Goal: Entertainment & Leisure: Consume media (video, audio)

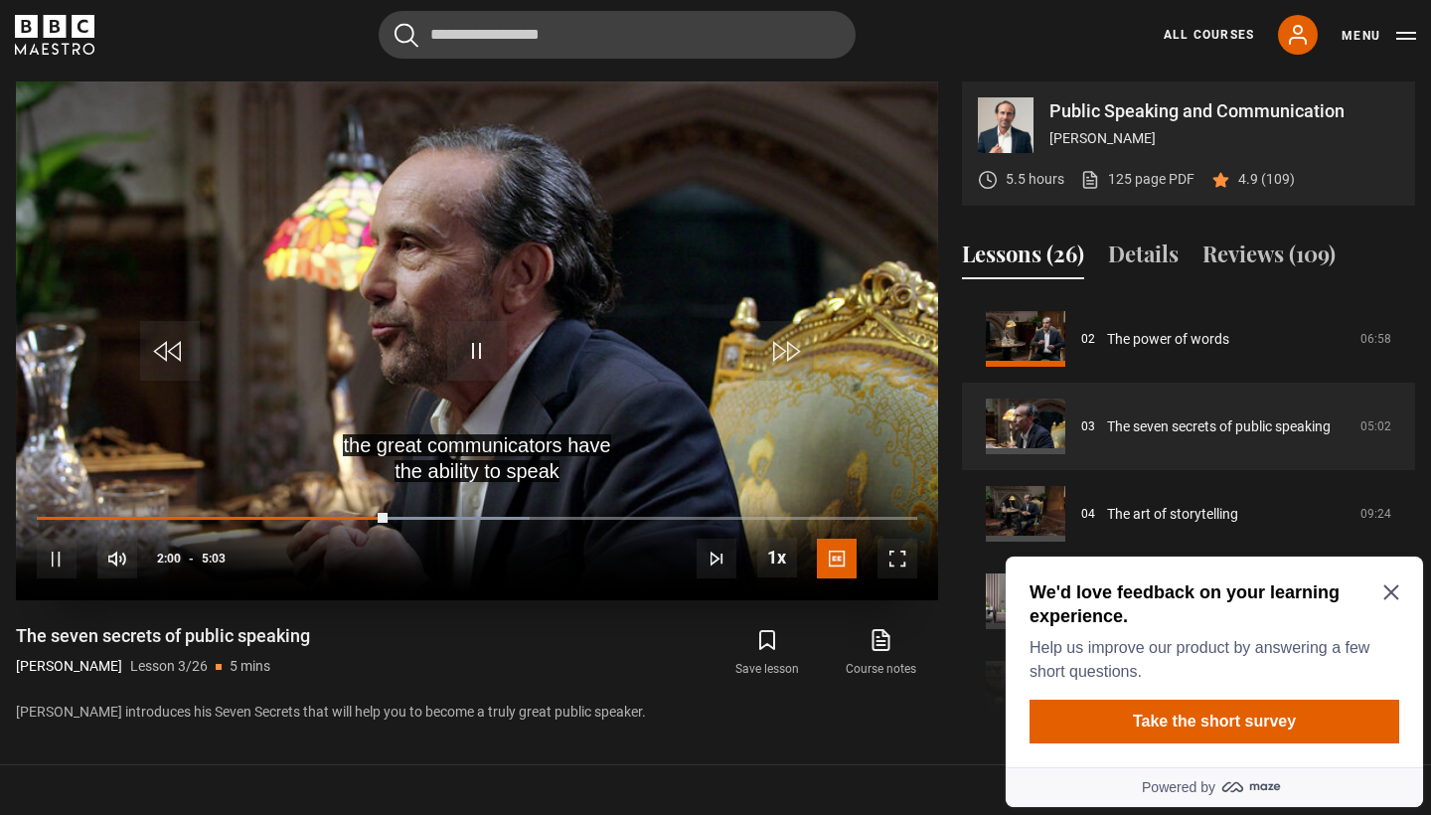
click at [481, 338] on span "Video Player" at bounding box center [477, 351] width 60 height 60
click at [474, 356] on span "Video Player" at bounding box center [477, 351] width 60 height 60
click at [203, 425] on video "Video Player" at bounding box center [477, 340] width 922 height 519
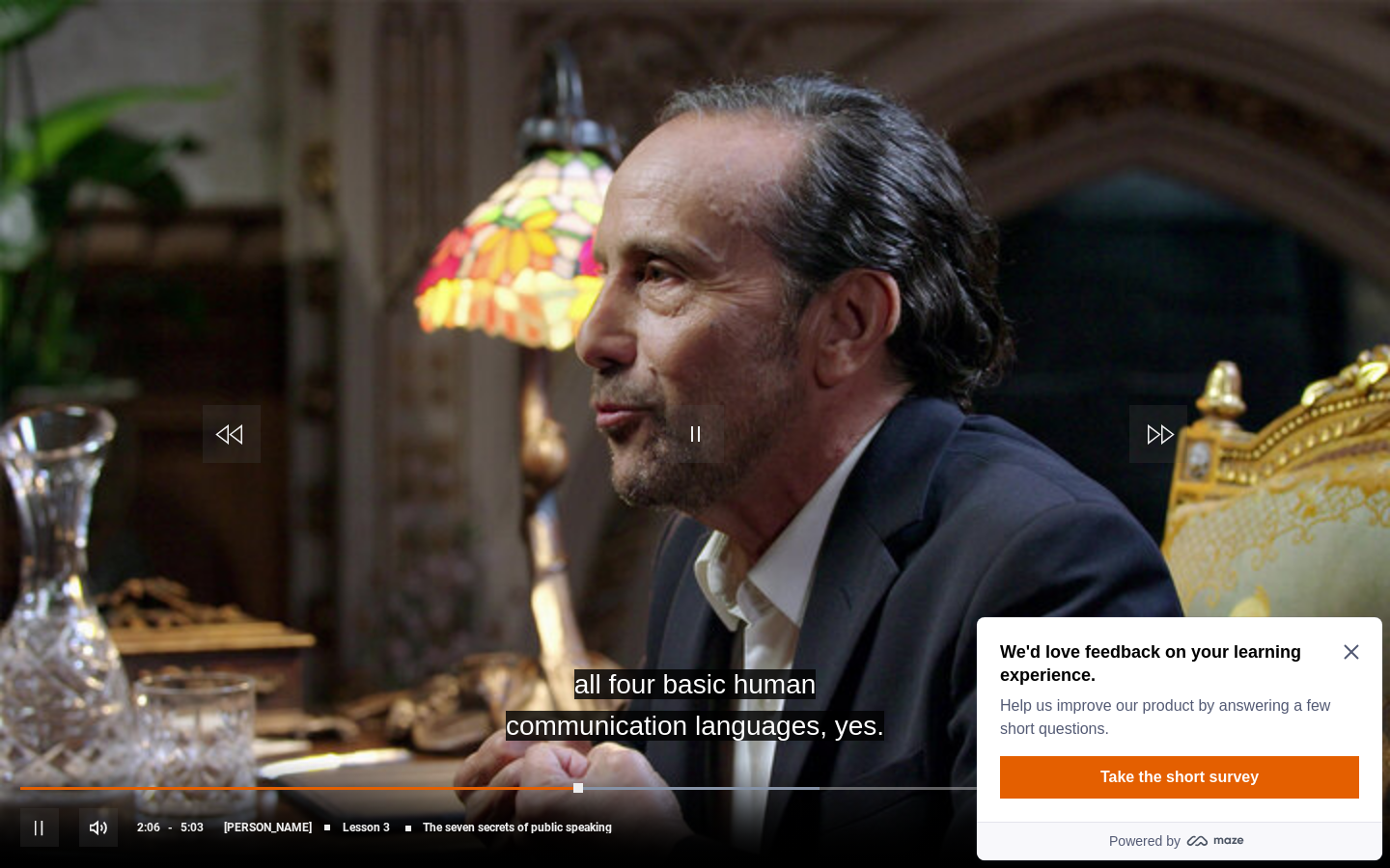
click at [235, 440] on span "Video Player" at bounding box center [232, 434] width 58 height 58
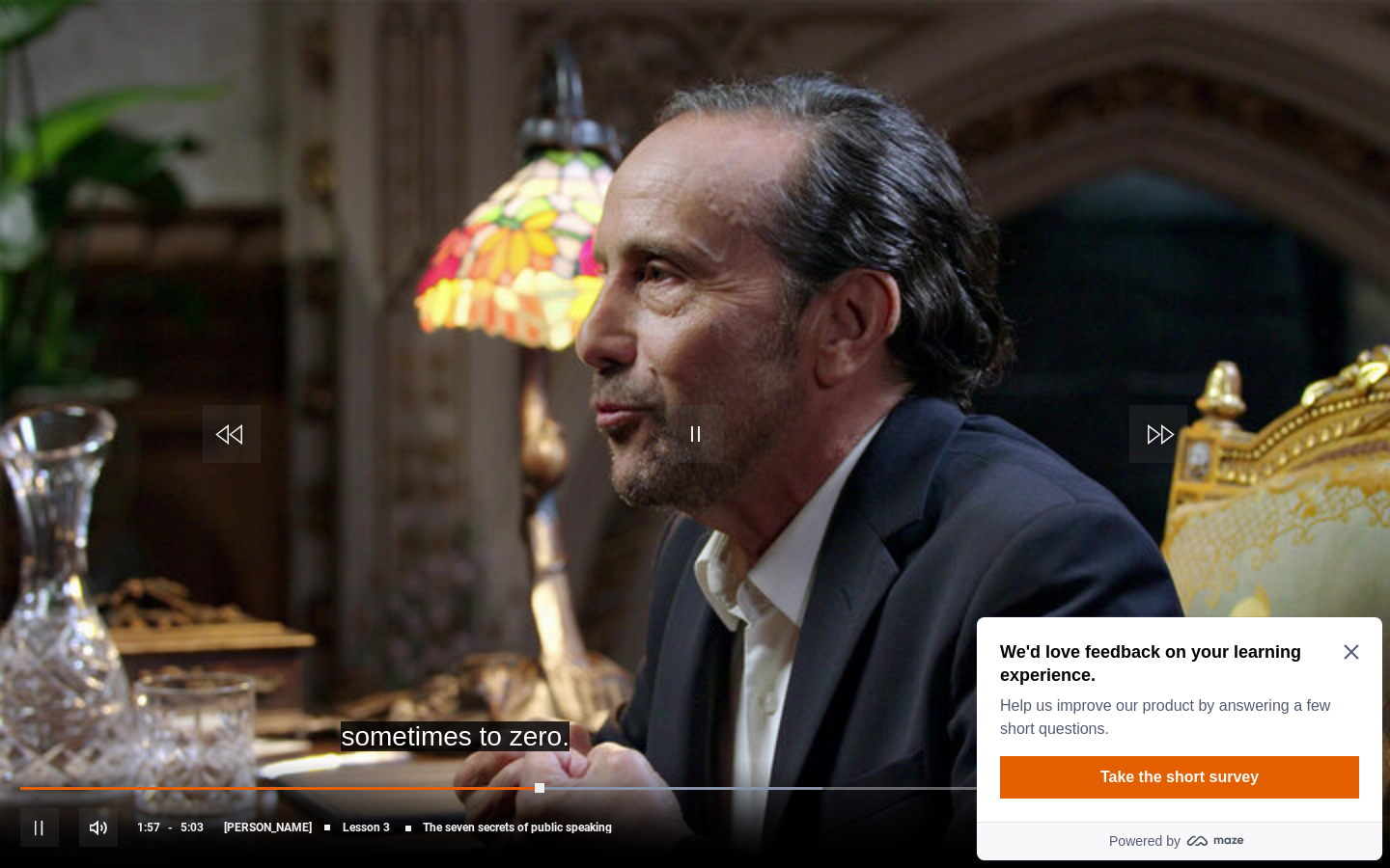
click at [226, 427] on span "Video Player" at bounding box center [232, 434] width 58 height 58
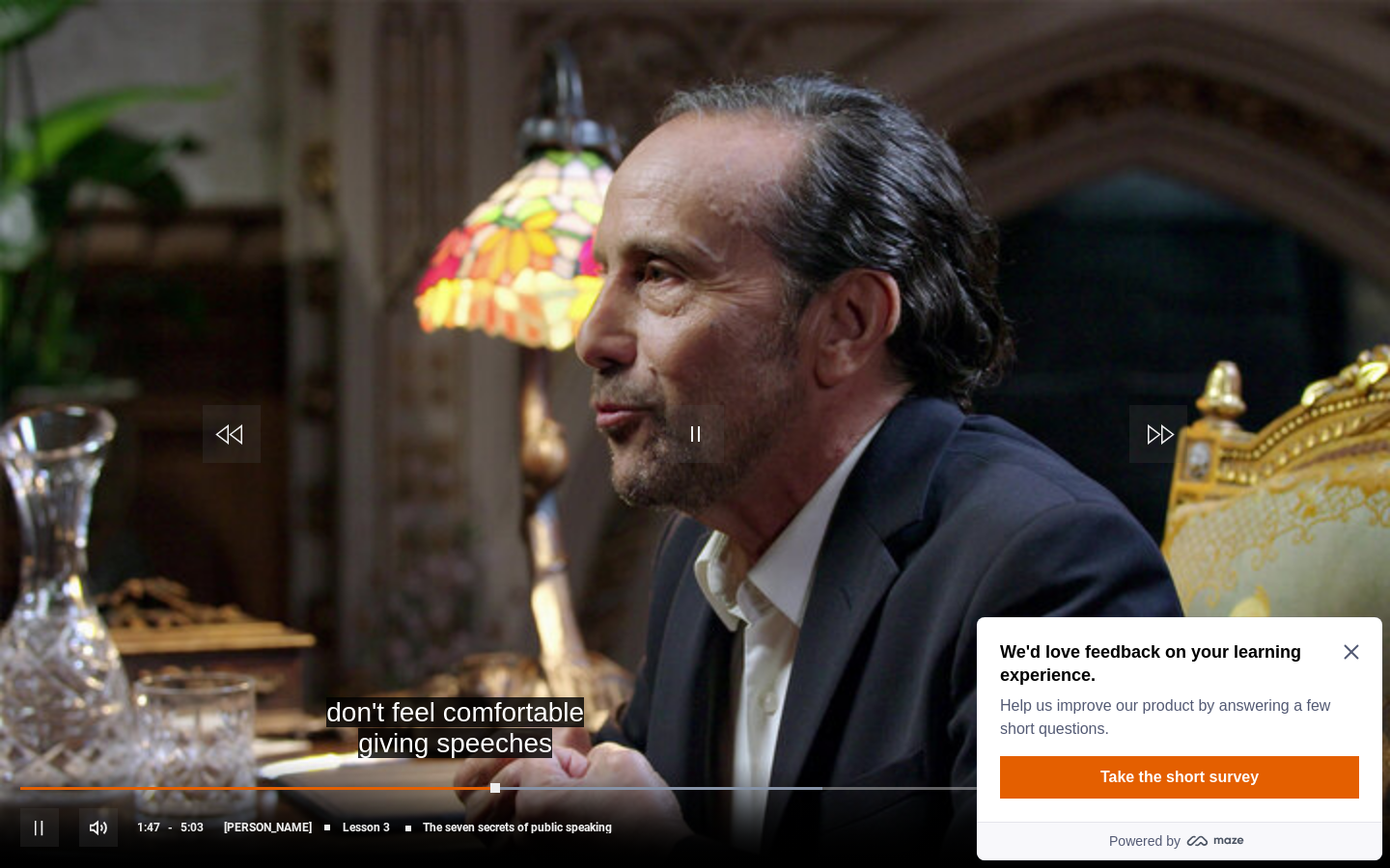
click at [226, 427] on span "Video Player" at bounding box center [232, 434] width 58 height 58
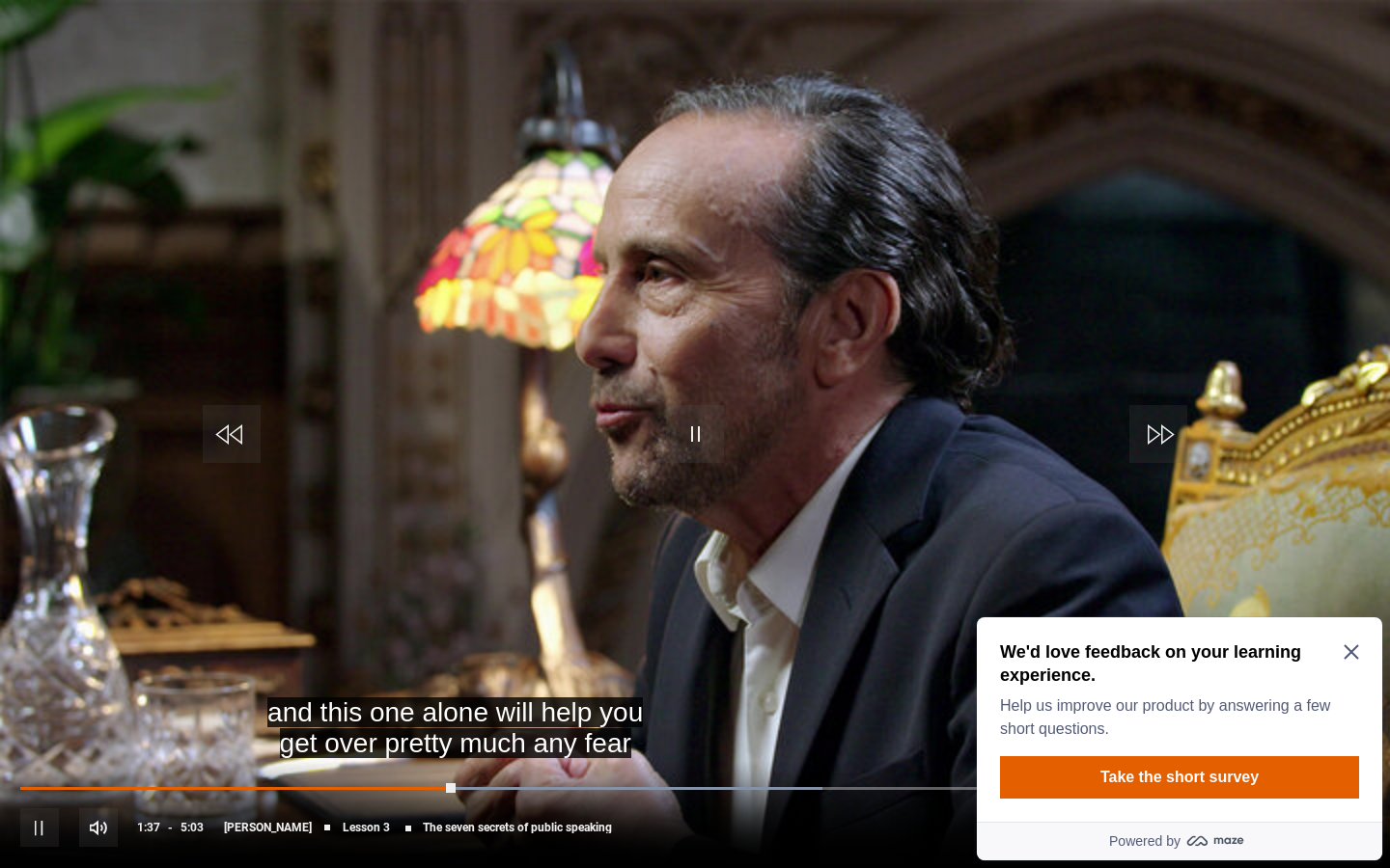
click at [226, 427] on span "Video Player" at bounding box center [232, 434] width 58 height 58
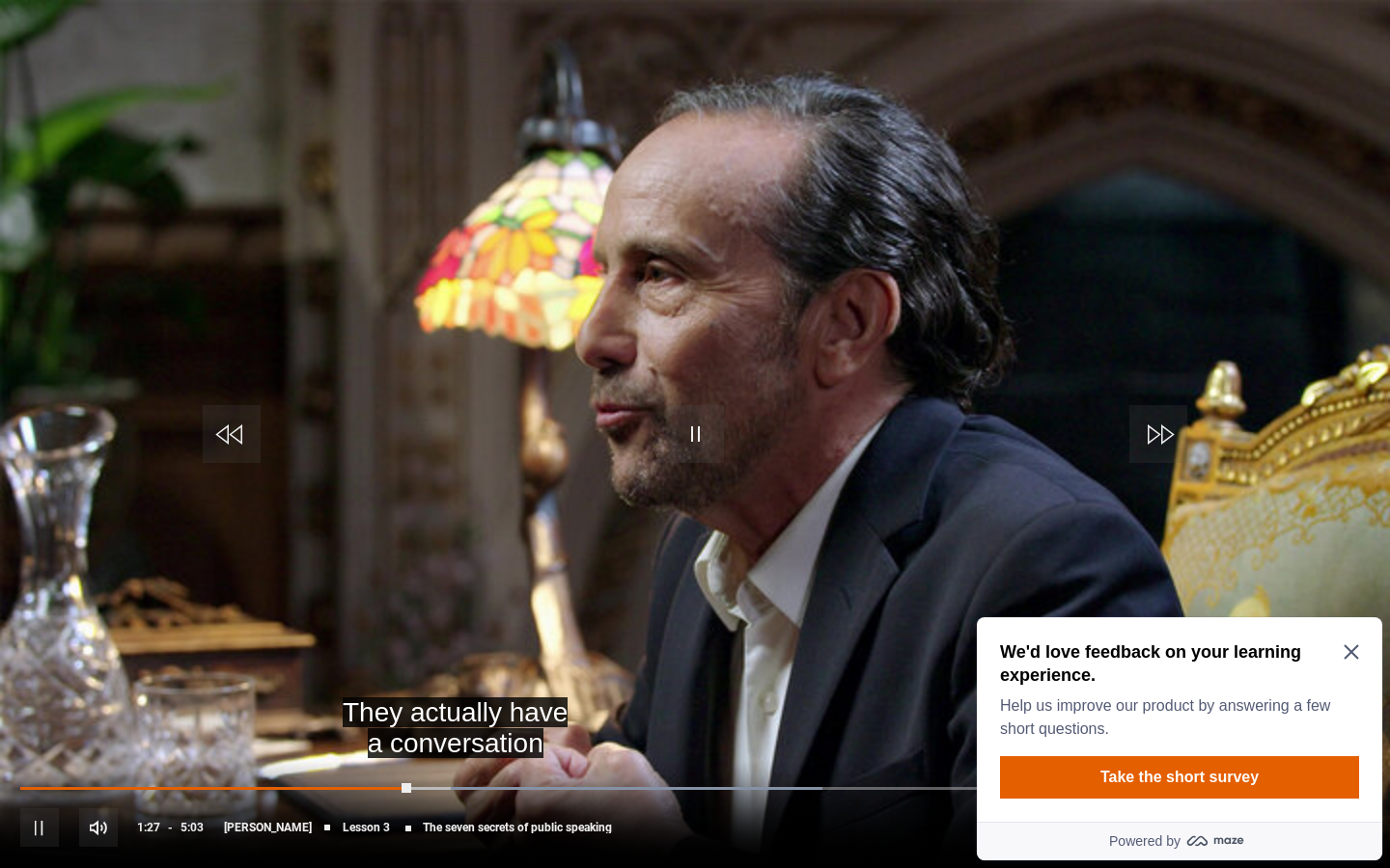
click at [226, 427] on span "Video Player" at bounding box center [232, 434] width 58 height 58
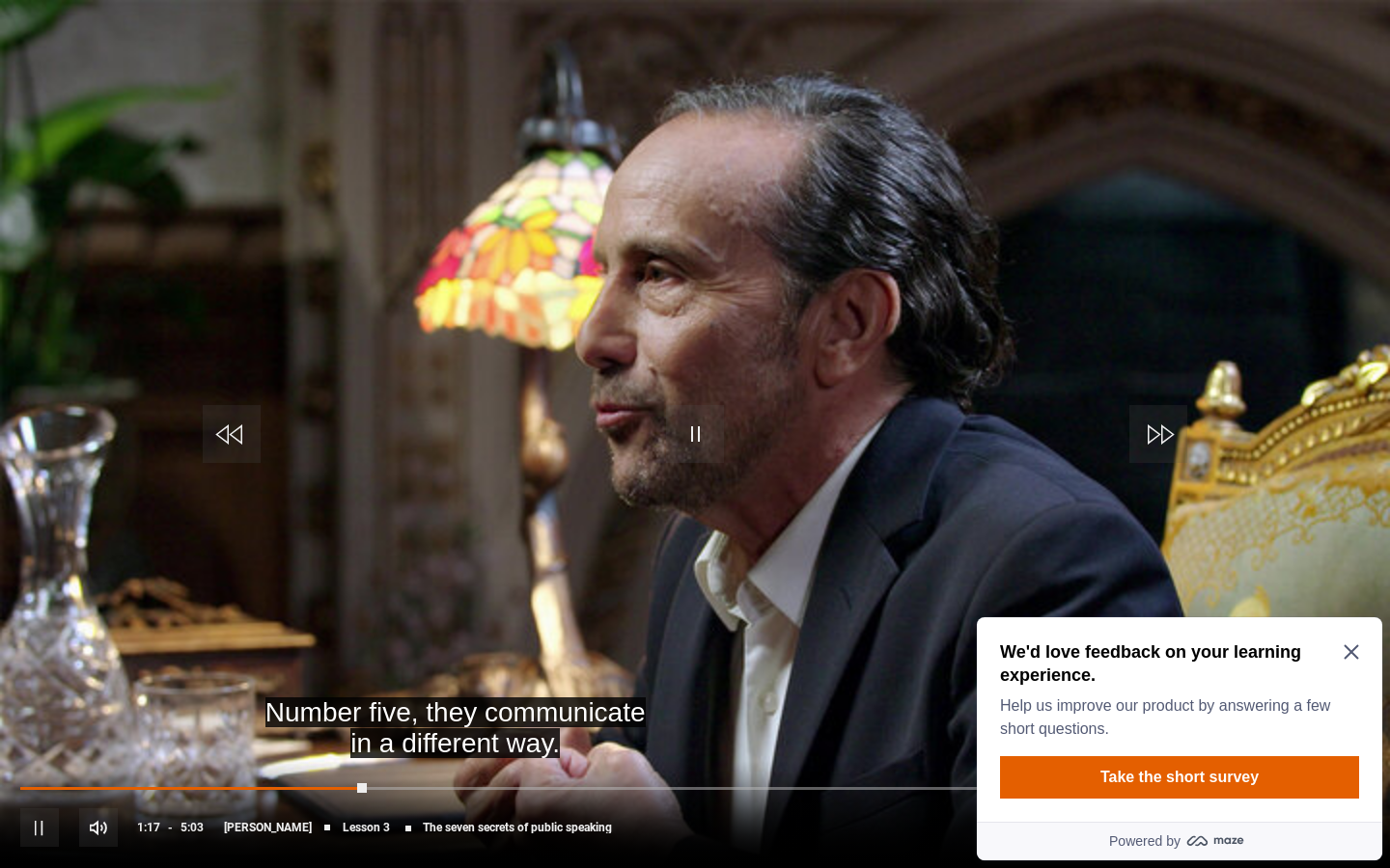
click at [706, 433] on span "Video Player" at bounding box center [695, 434] width 58 height 58
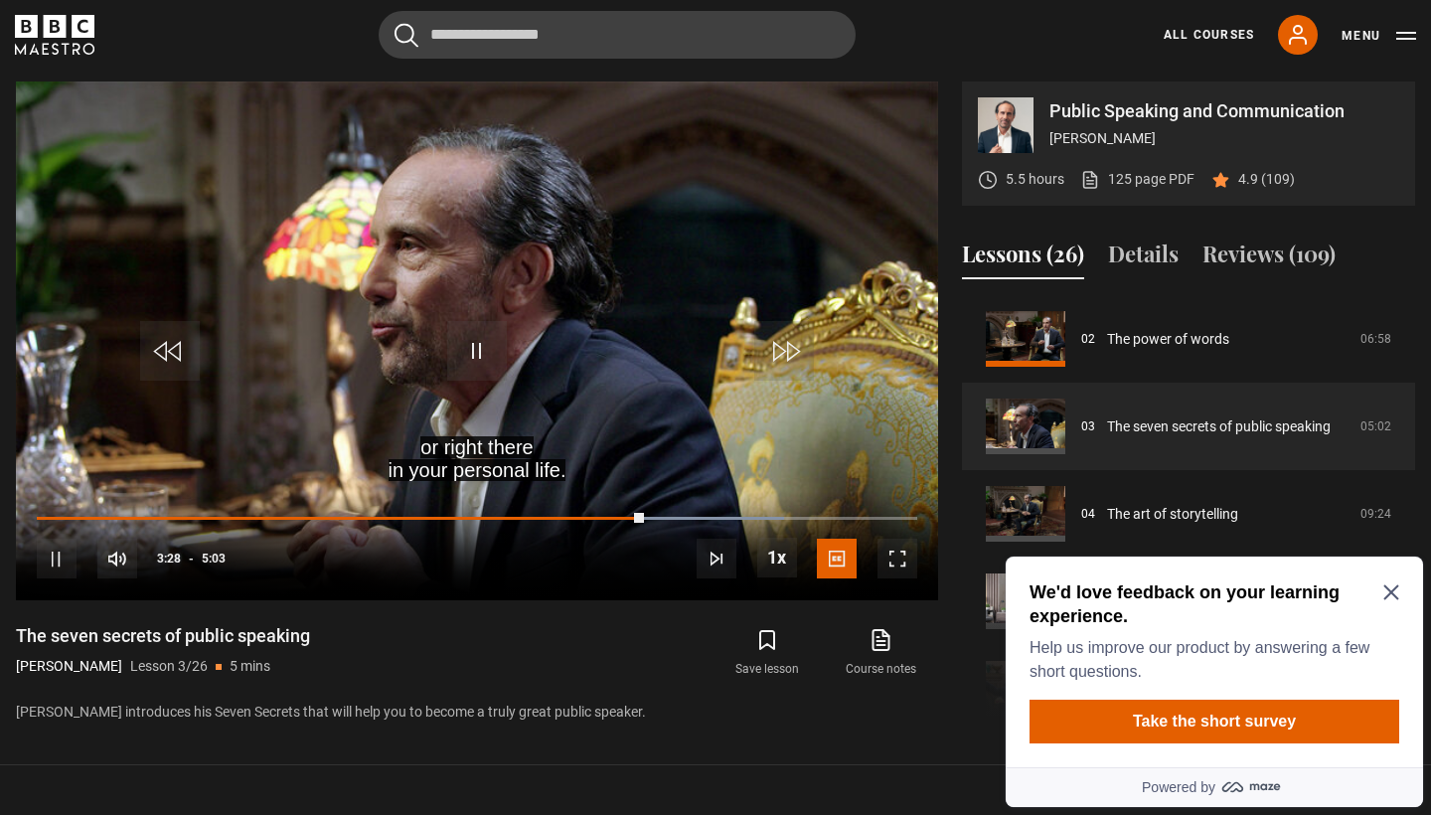
click at [1389, 600] on icon "Close Maze Prompt" at bounding box center [1391, 592] width 16 height 16
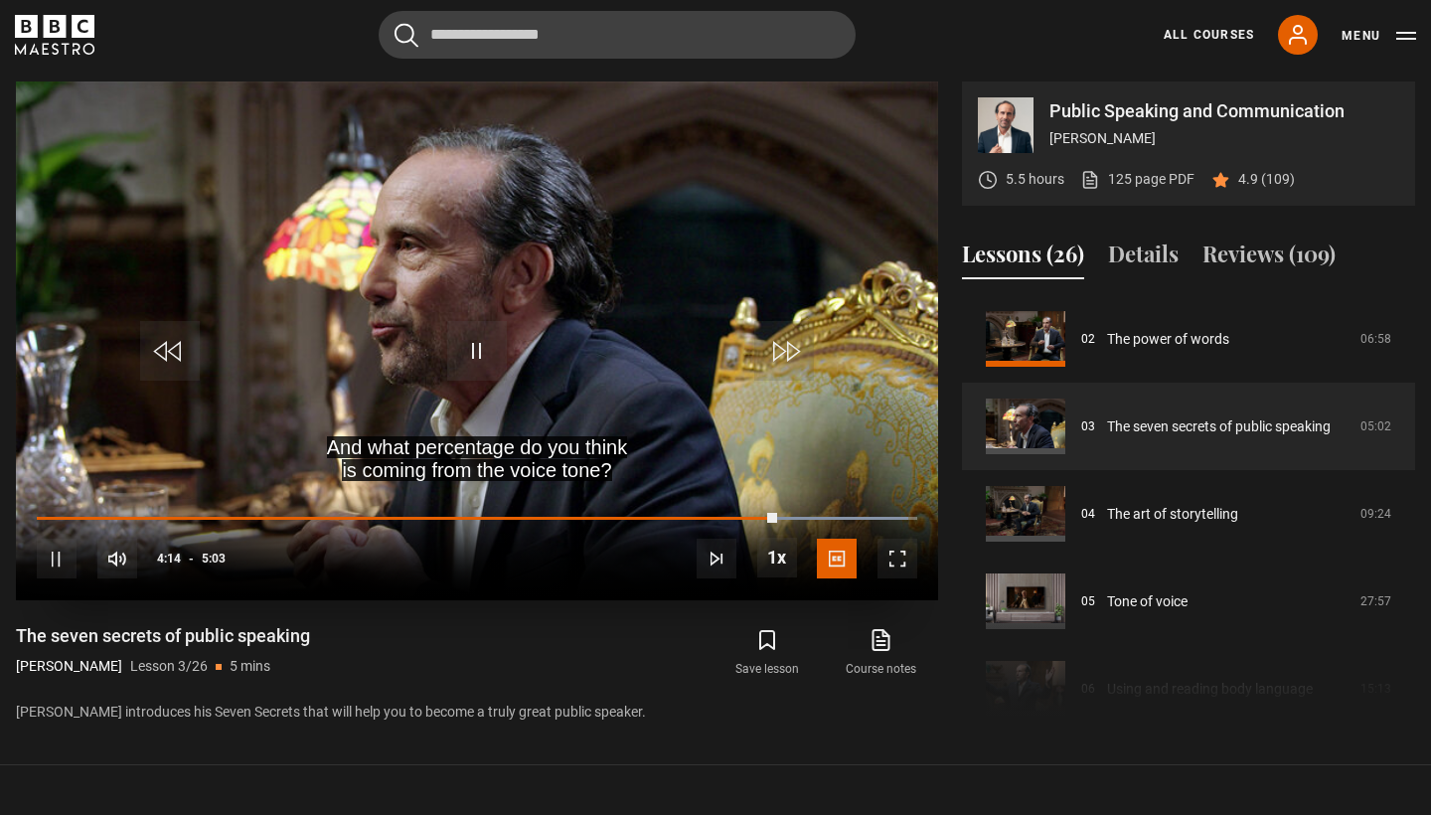
click at [466, 350] on span "Video Player" at bounding box center [477, 351] width 60 height 60
click at [497, 358] on span "Video Player" at bounding box center [477, 351] width 60 height 60
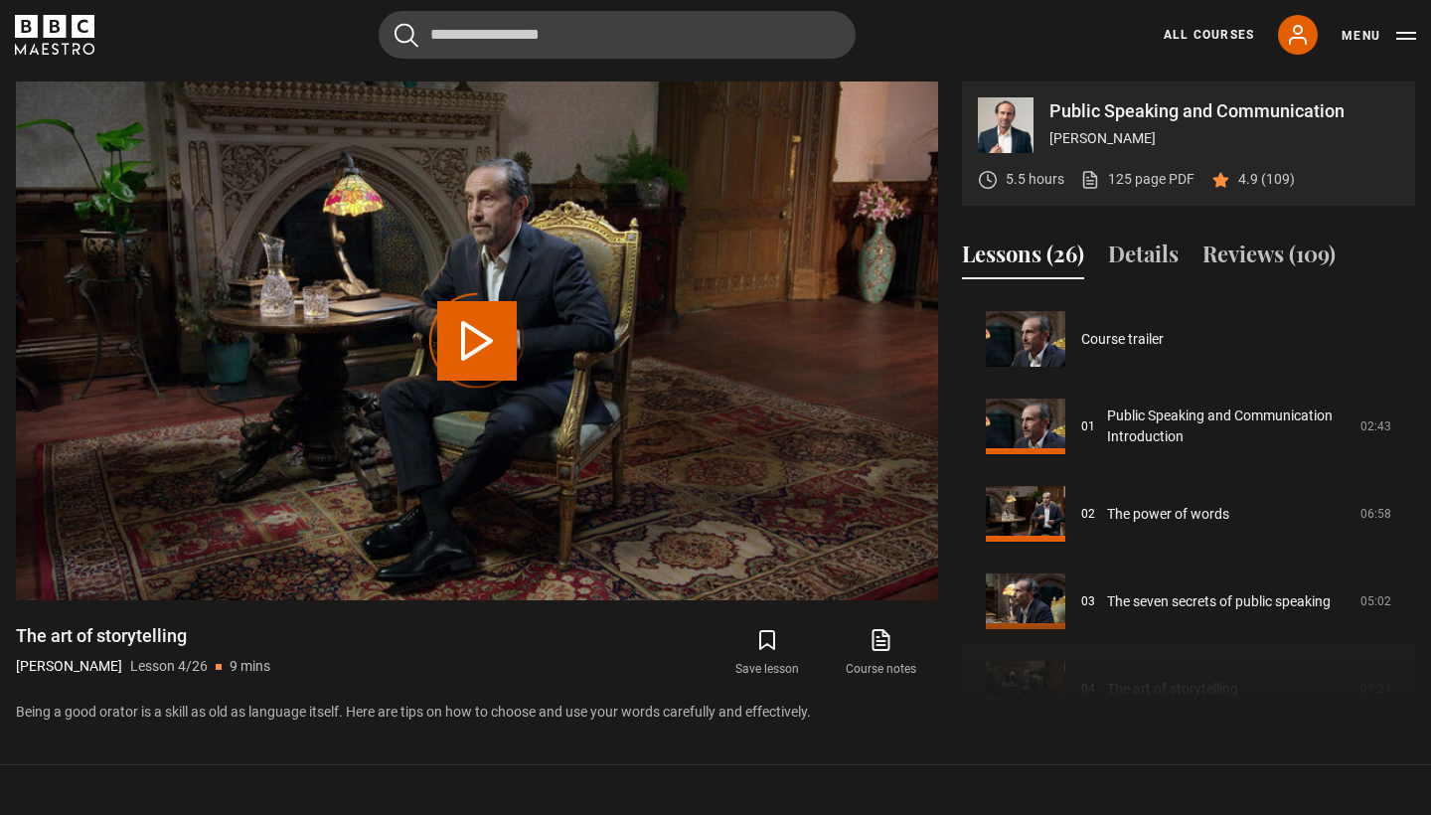
scroll to position [262, 0]
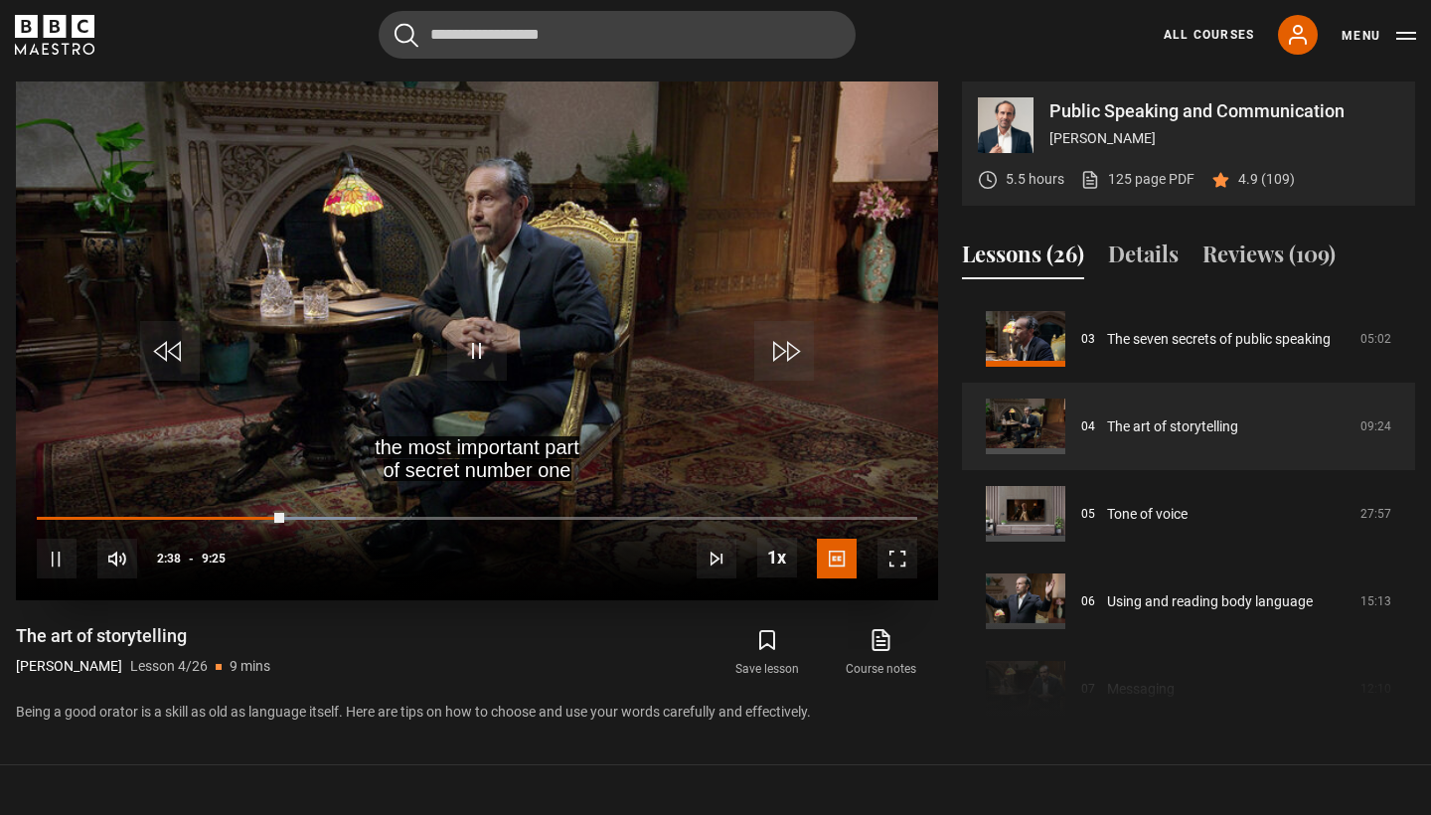
click at [454, 344] on span "Video Player" at bounding box center [477, 351] width 60 height 60
click at [474, 349] on span "Video Player" at bounding box center [477, 351] width 60 height 60
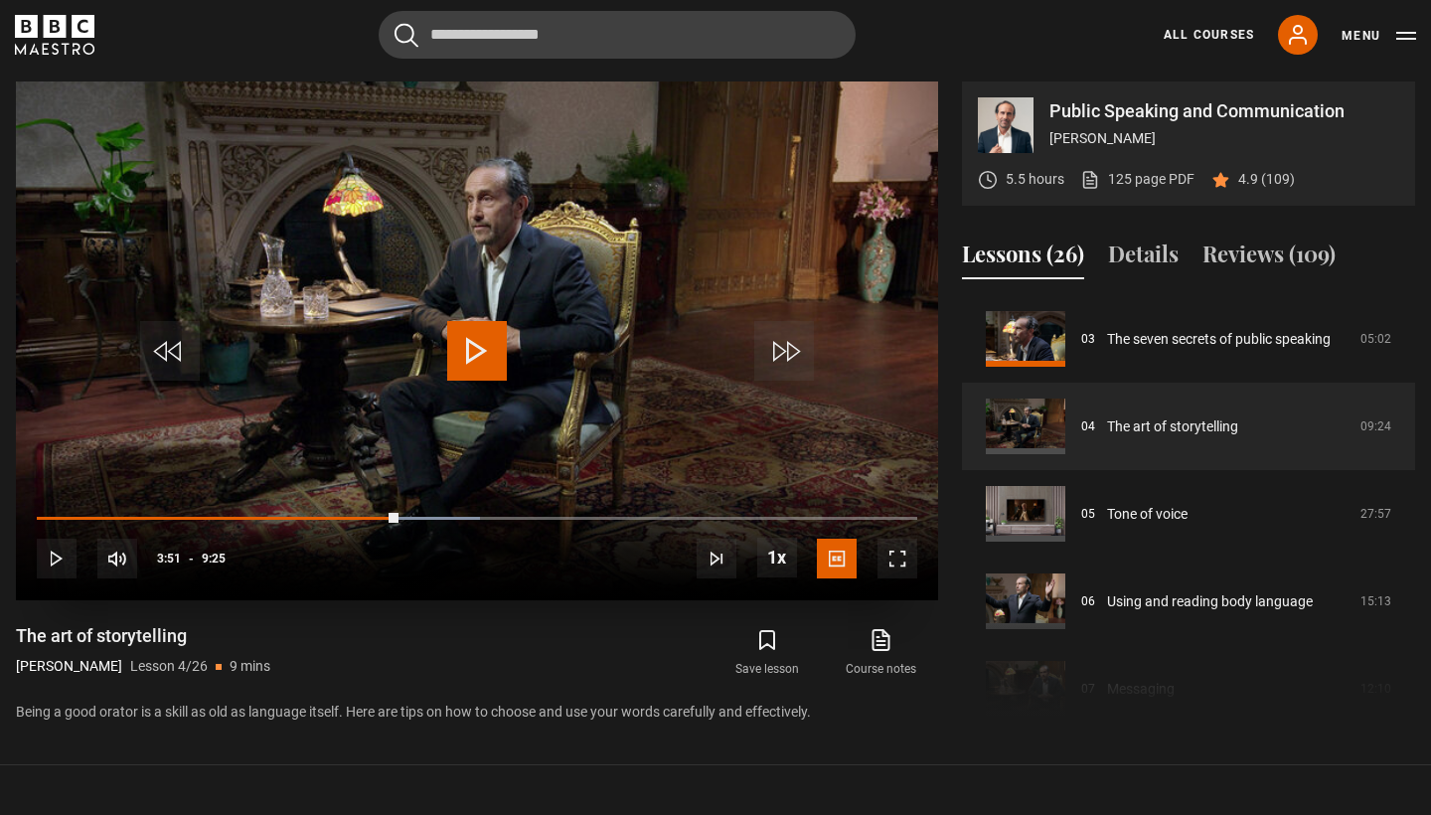
click at [474, 349] on span "Video Player" at bounding box center [477, 351] width 60 height 60
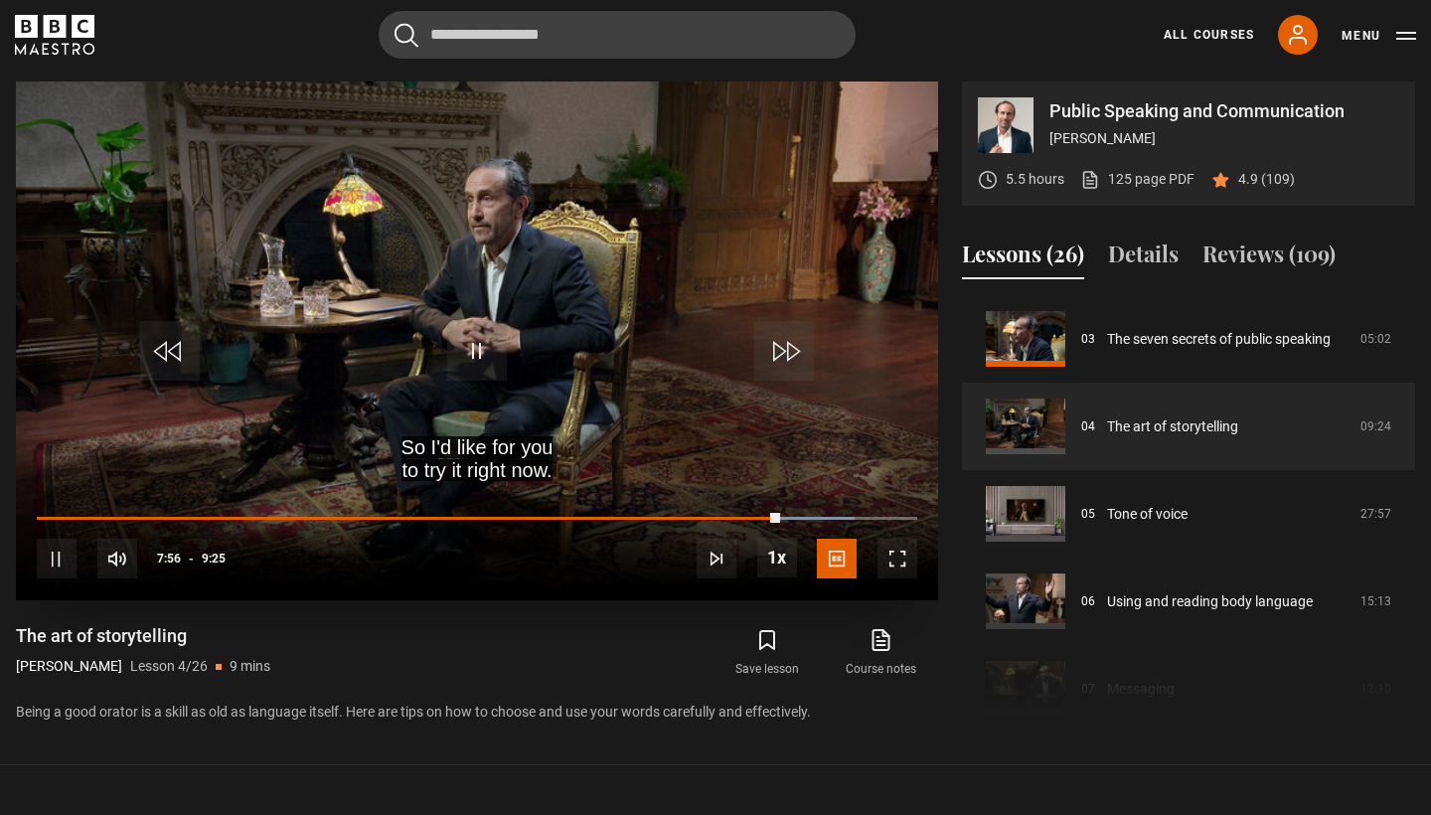
click at [474, 368] on span "Video Player" at bounding box center [477, 351] width 60 height 60
click at [457, 350] on span "Video Player" at bounding box center [477, 351] width 60 height 60
click at [76, 513] on div "10s Skip Back 10 seconds Pause 10s Skip Forward 10 seconds Loaded : 99.10% 0:33…" at bounding box center [477, 546] width 922 height 110
click at [186, 356] on span "Video Player" at bounding box center [170, 351] width 60 height 60
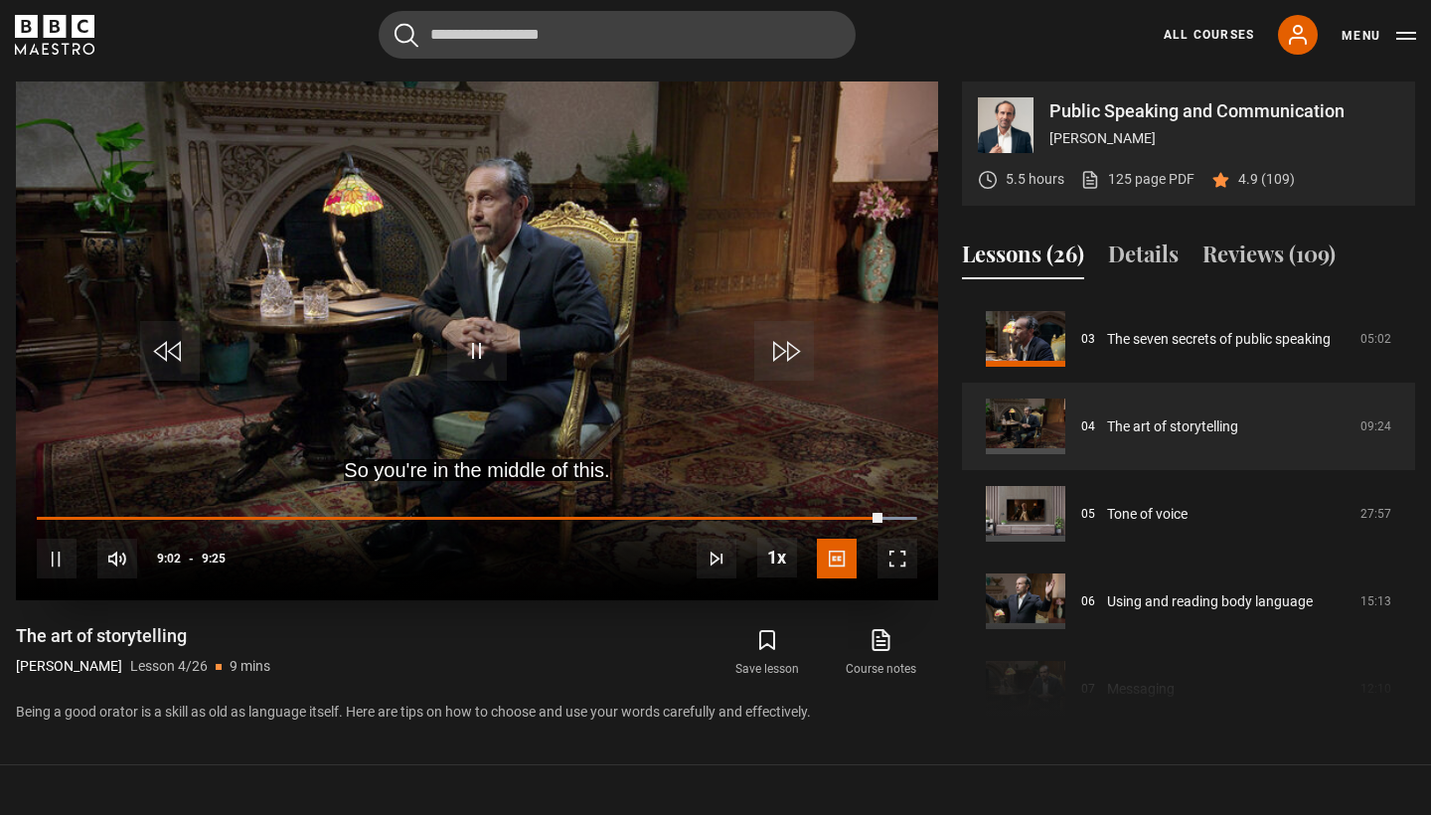
click at [186, 356] on span "Video Player" at bounding box center [170, 351] width 60 height 60
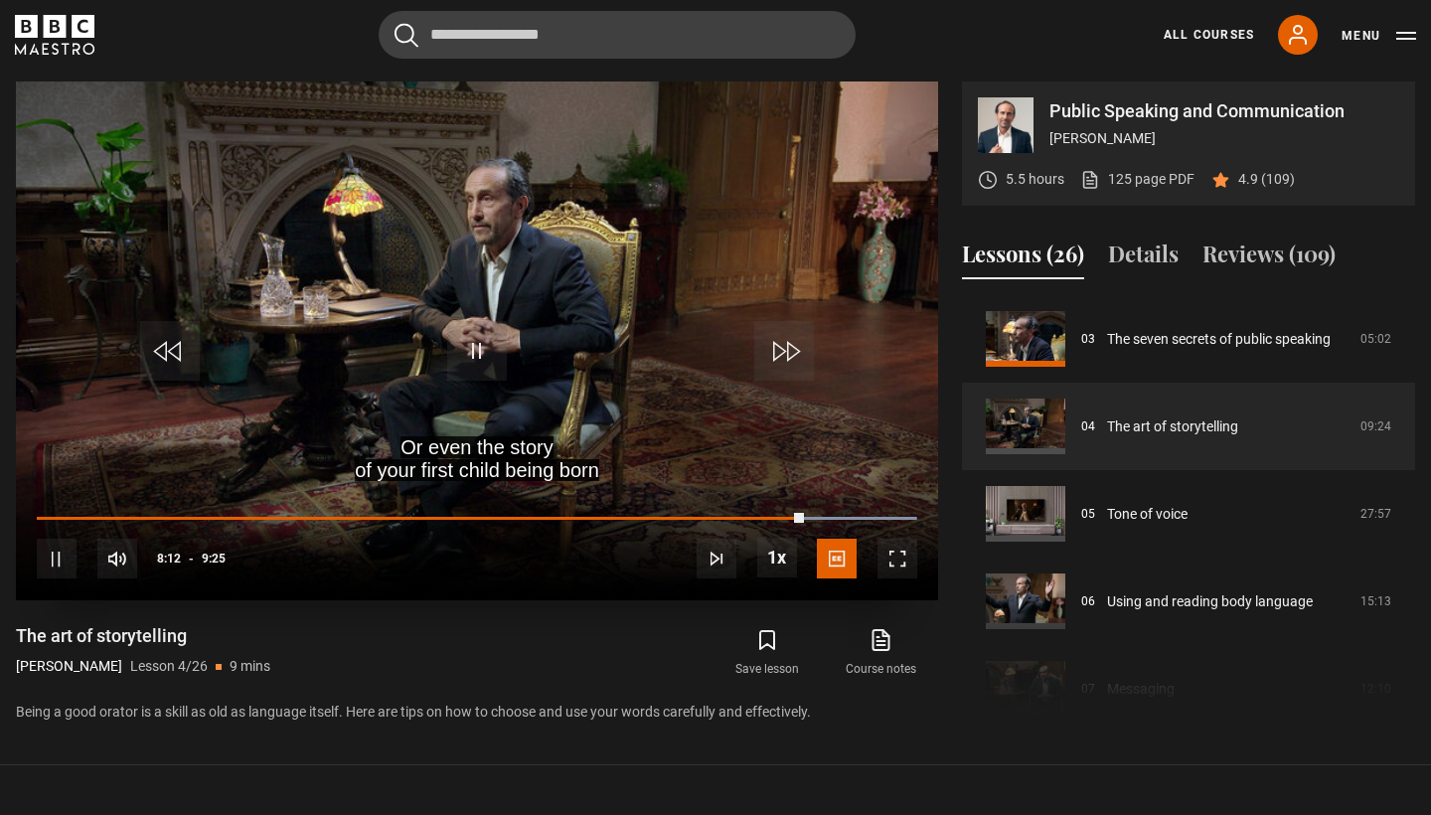
click at [186, 356] on span "Video Player" at bounding box center [170, 351] width 60 height 60
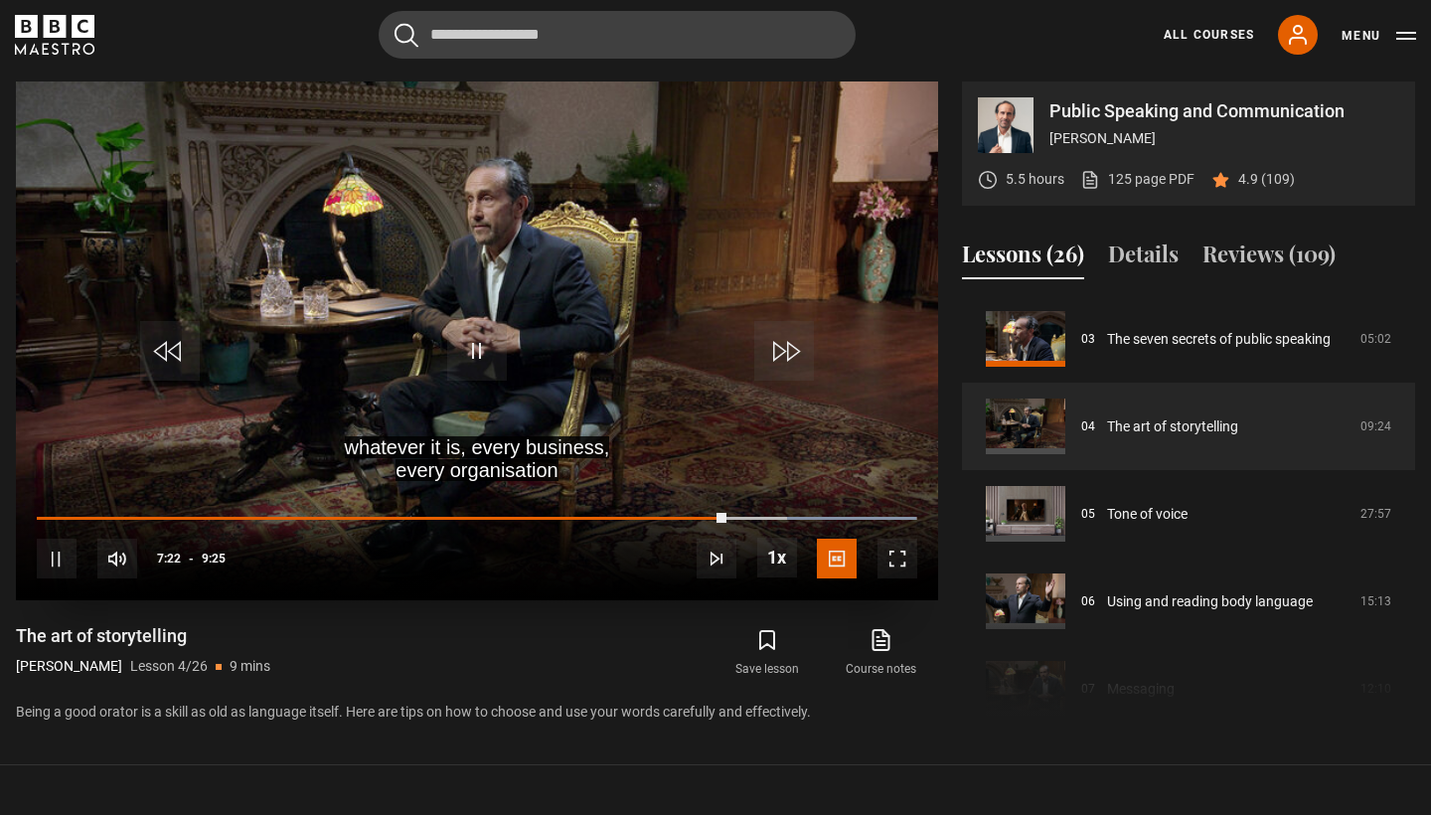
click at [186, 356] on span "Video Player" at bounding box center [170, 351] width 60 height 60
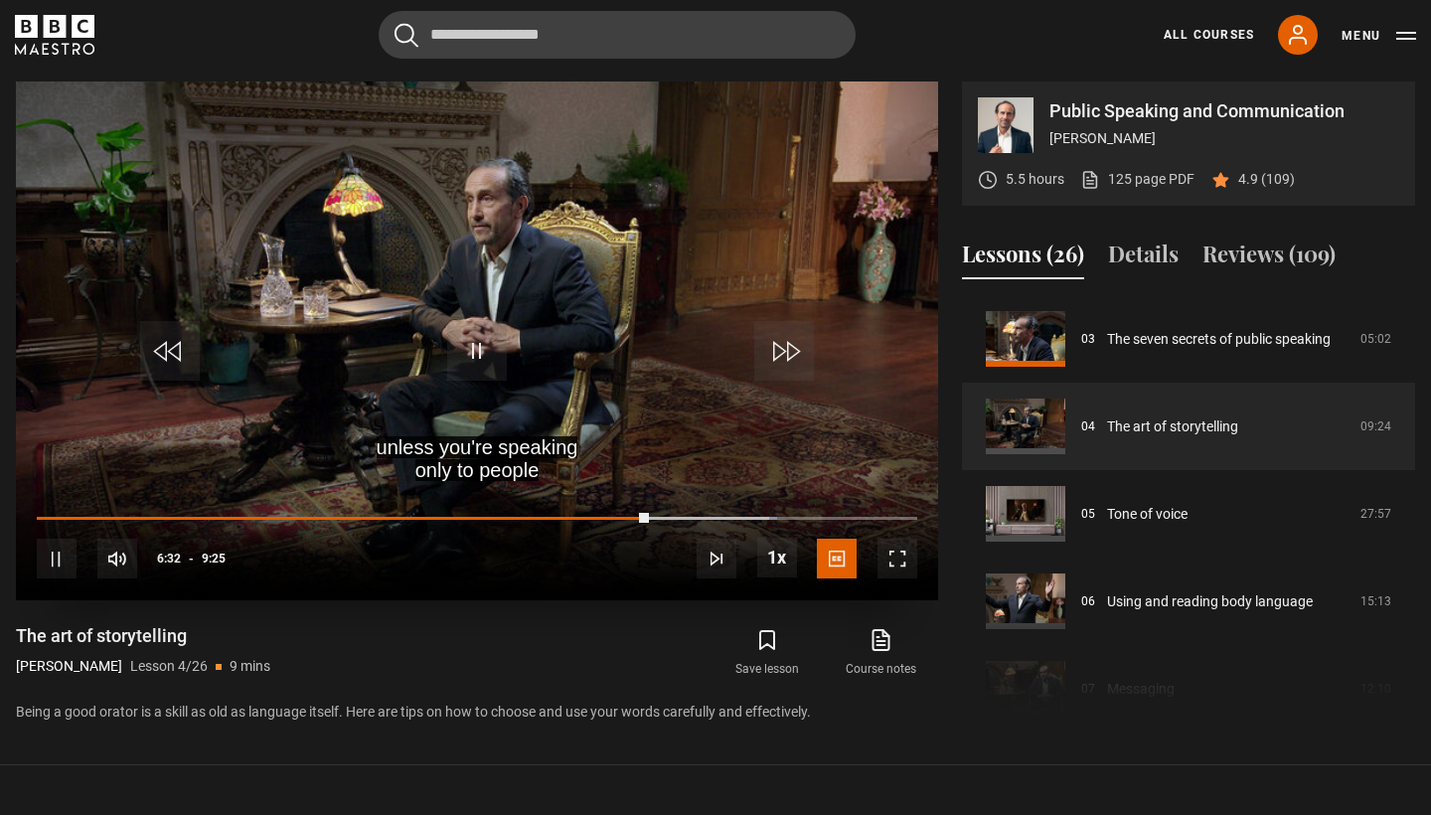
click at [186, 356] on span "Video Player" at bounding box center [170, 351] width 60 height 60
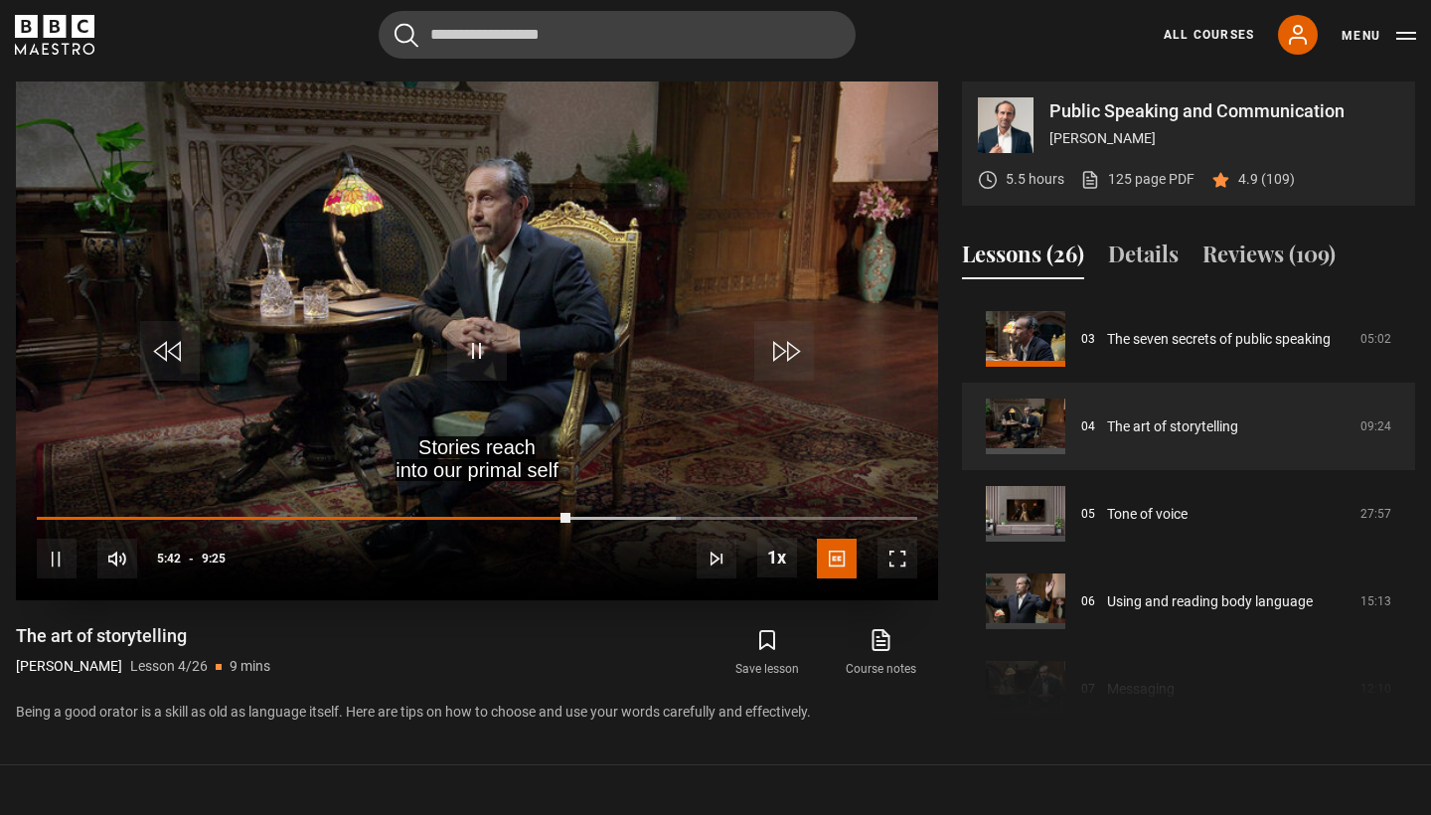
click at [186, 356] on span "Video Player" at bounding box center [170, 351] width 60 height 60
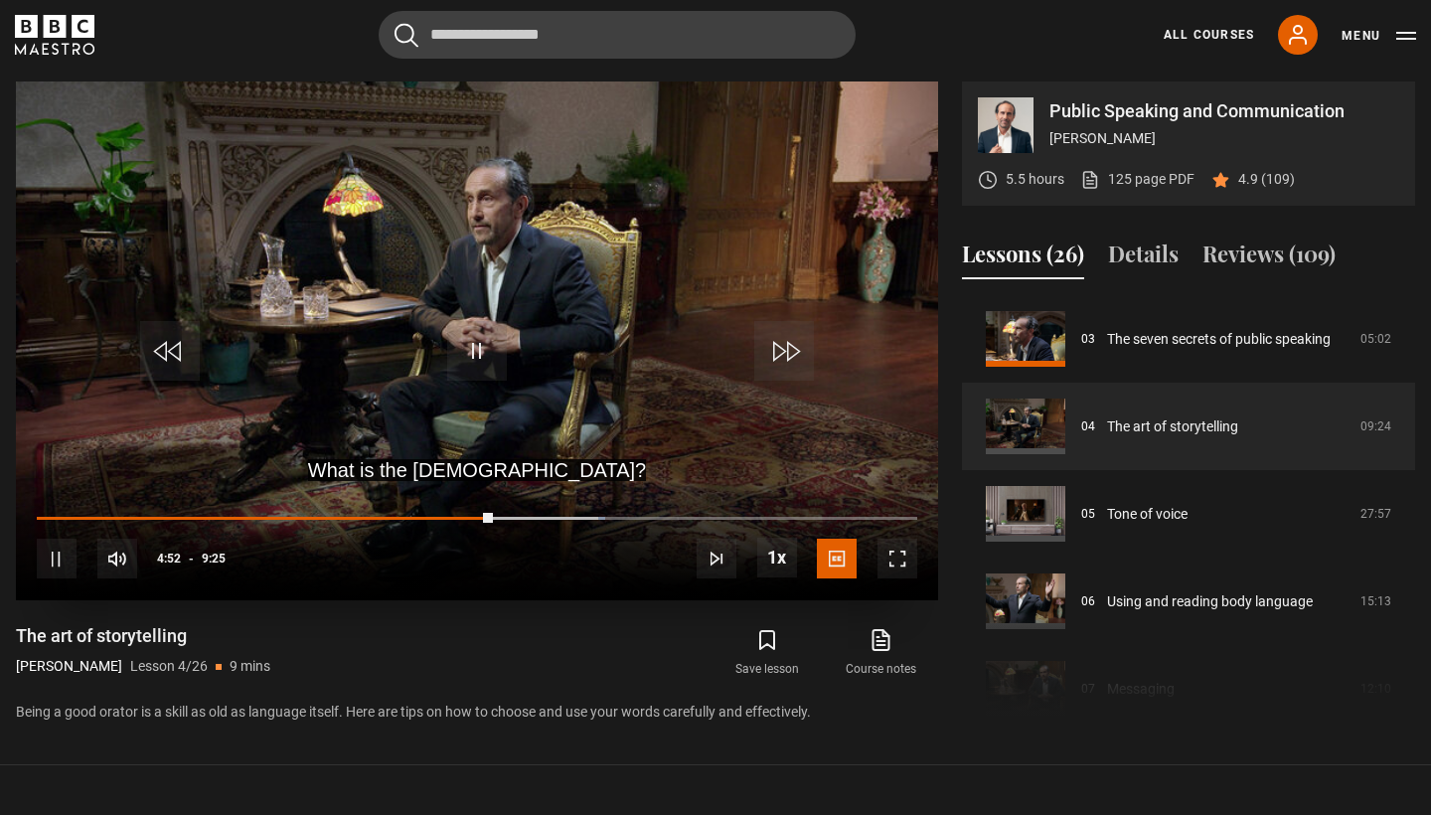
click at [186, 356] on span "Video Player" at bounding box center [170, 351] width 60 height 60
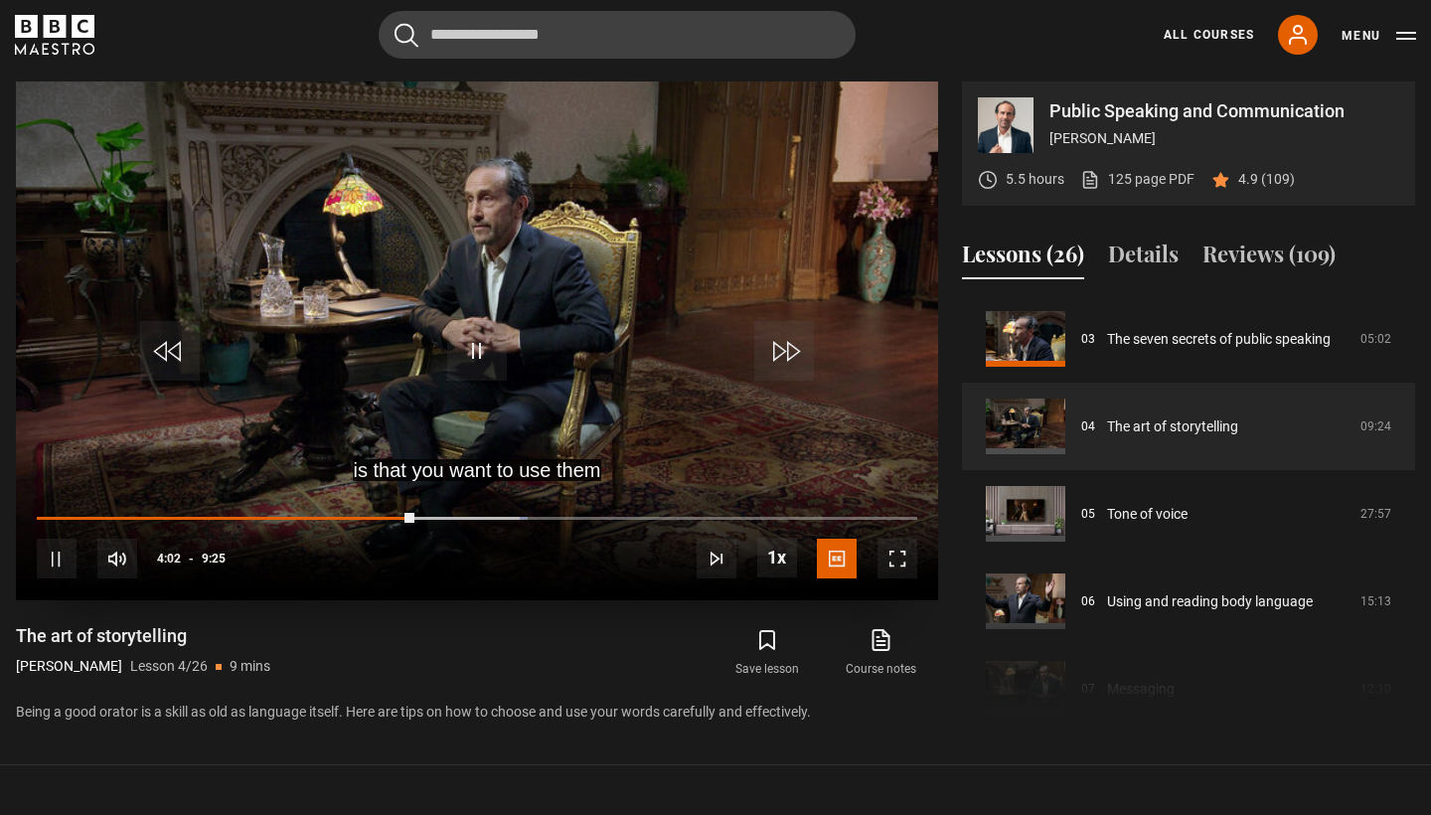
click at [186, 356] on span "Video Player" at bounding box center [170, 351] width 60 height 60
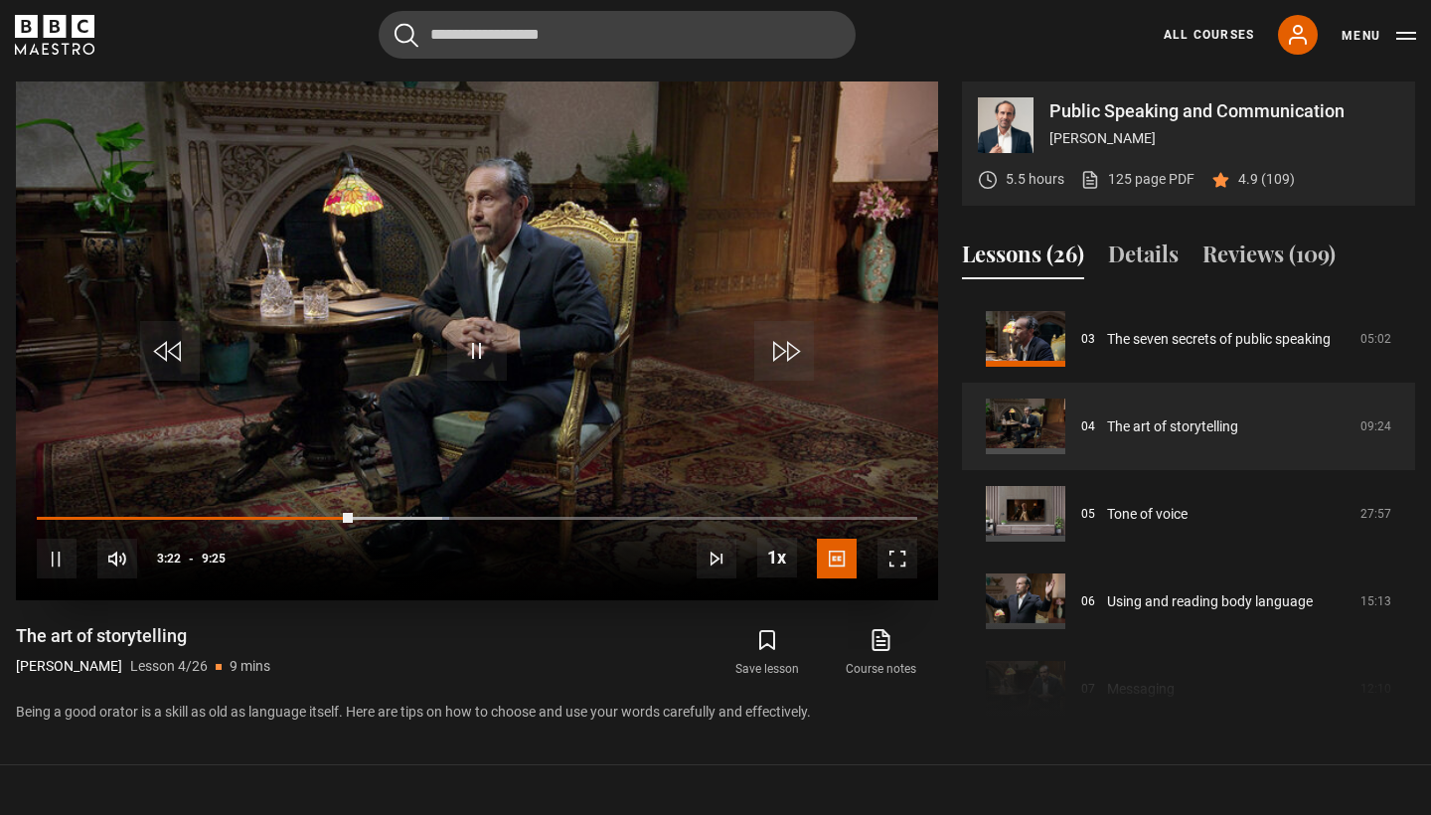
click at [186, 356] on span "Video Player" at bounding box center [170, 351] width 60 height 60
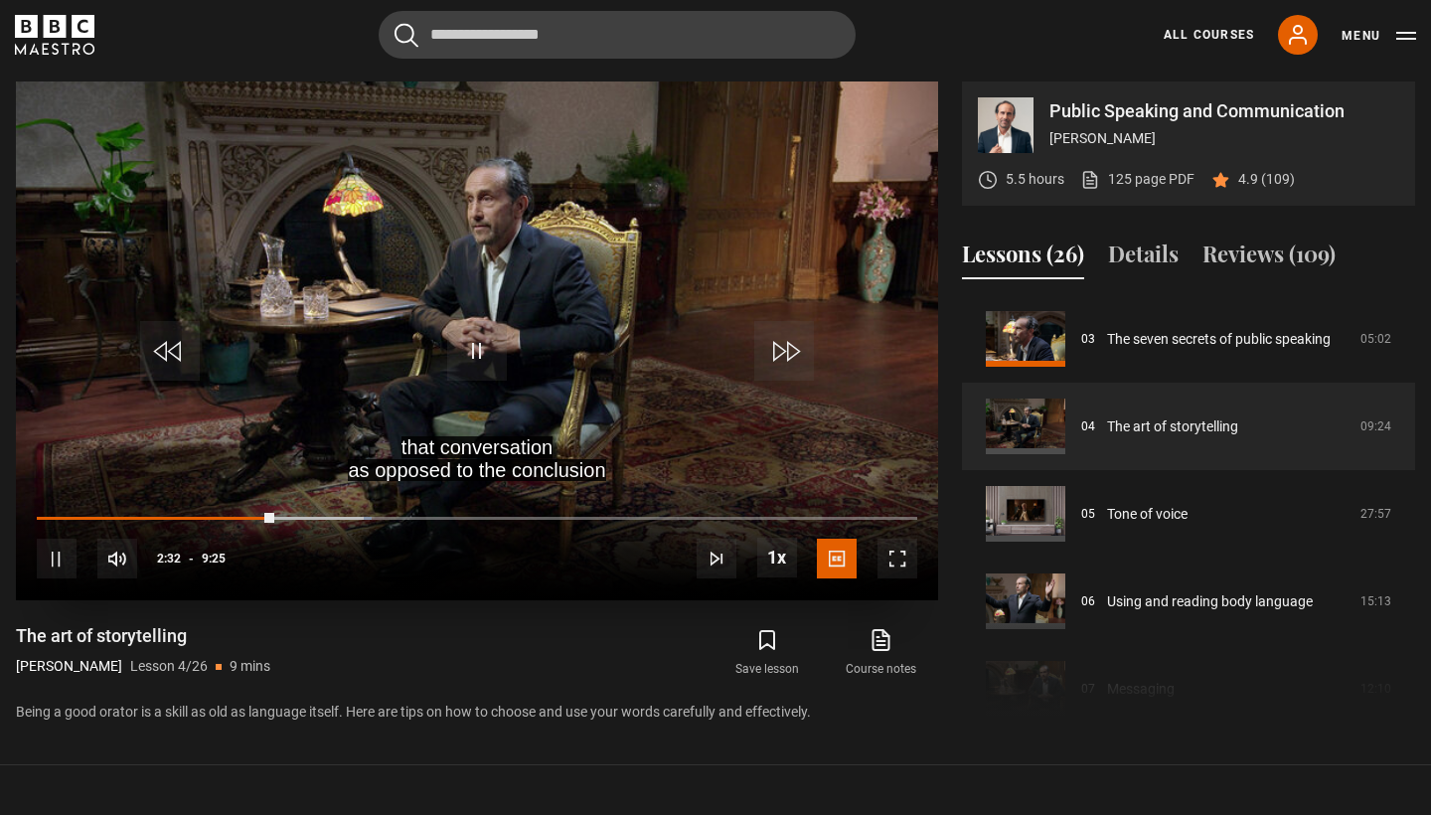
click at [186, 356] on span "Video Player" at bounding box center [170, 351] width 60 height 60
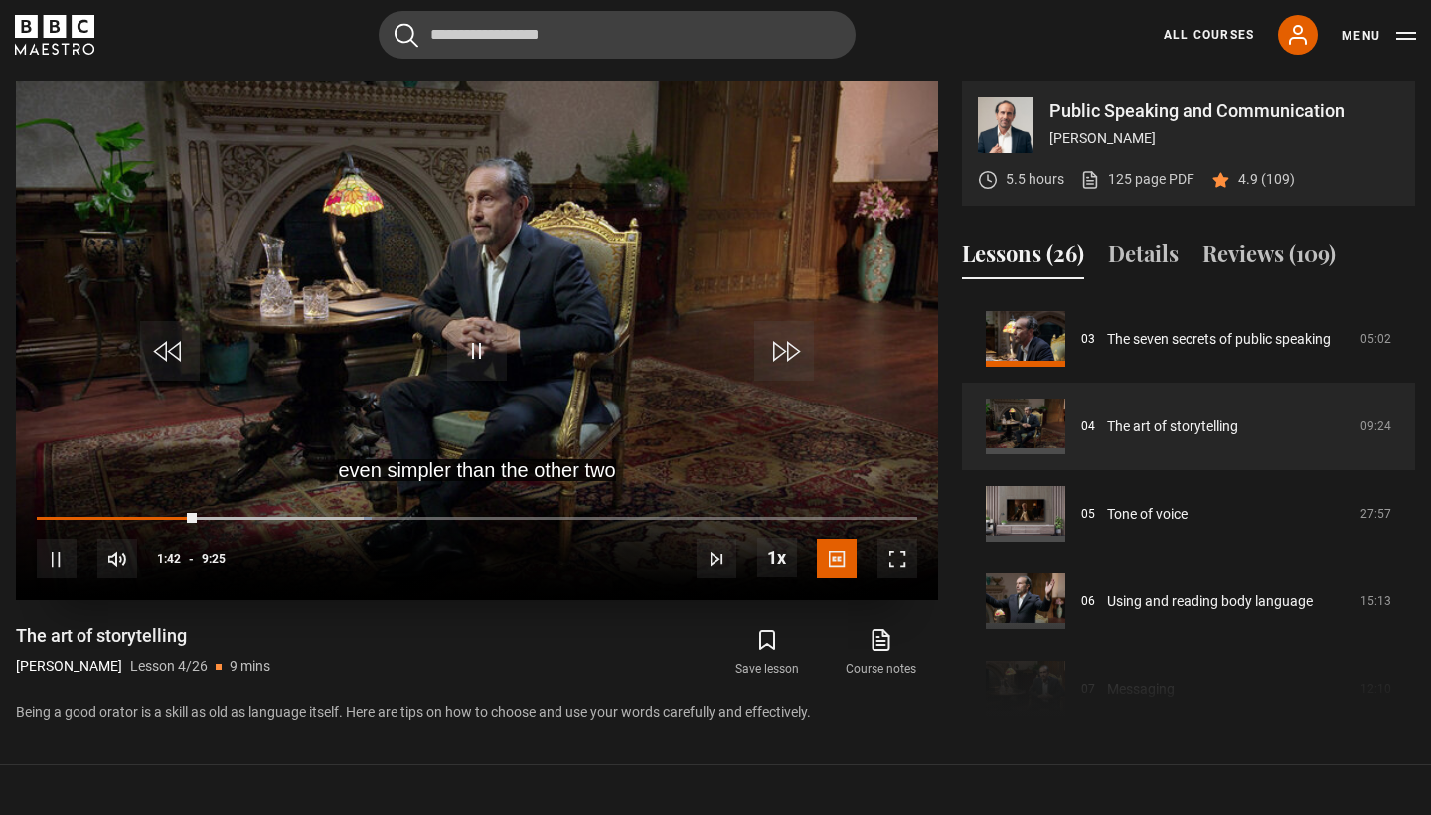
click at [186, 356] on span "Video Player" at bounding box center [170, 351] width 60 height 60
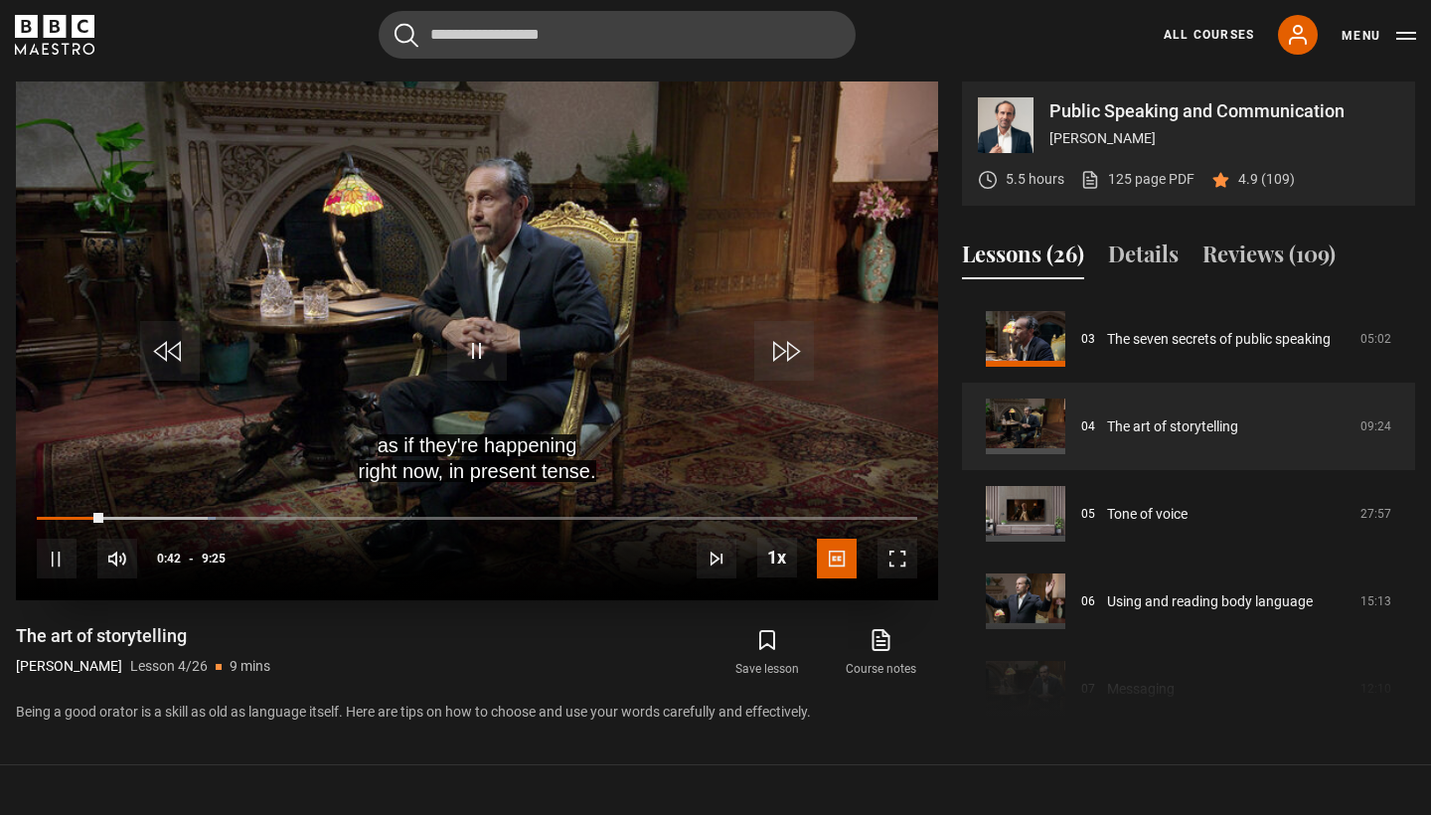
click at [186, 356] on span "Video Player" at bounding box center [170, 351] width 60 height 60
click at [476, 328] on span "Video Player" at bounding box center [477, 351] width 60 height 60
